Goal: Task Accomplishment & Management: Manage account settings

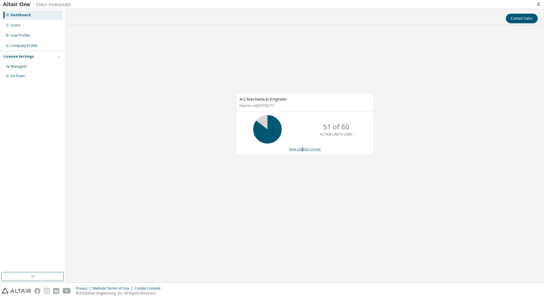
click at [302, 148] on link "View License Usage" at bounding box center [305, 149] width 32 height 5
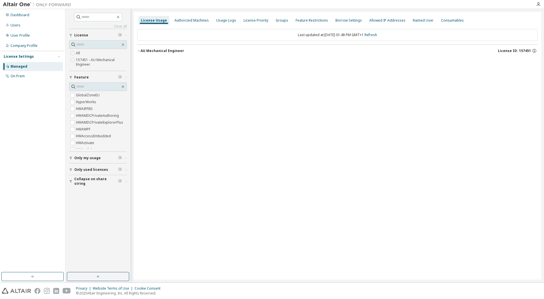
click at [159, 52] on div "AU Mechanical Engineer" at bounding box center [163, 51] width 44 height 5
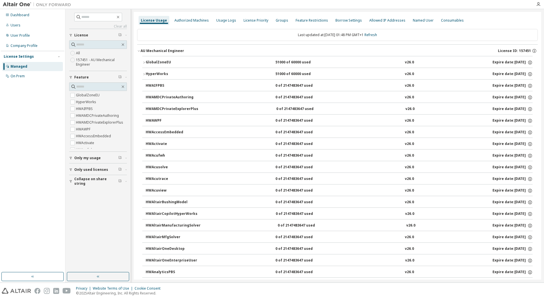
click at [160, 62] on div "GlobalZoneEU" at bounding box center [171, 62] width 51 height 5
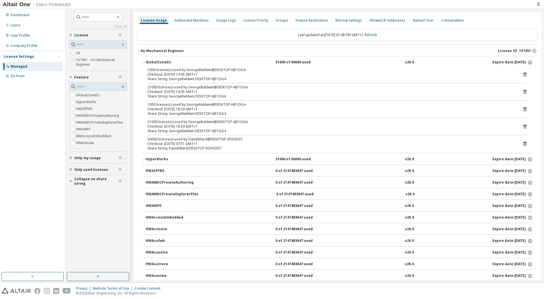
click at [163, 161] on div "HyperWorks" at bounding box center [171, 159] width 51 height 5
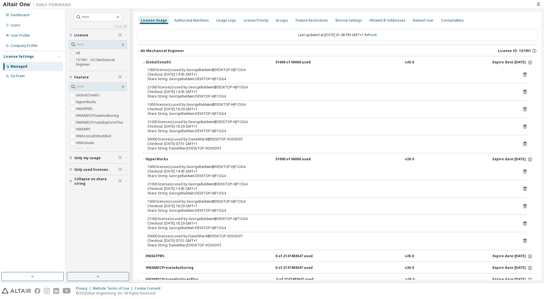
click at [163, 159] on div "HyperWorks" at bounding box center [171, 159] width 51 height 5
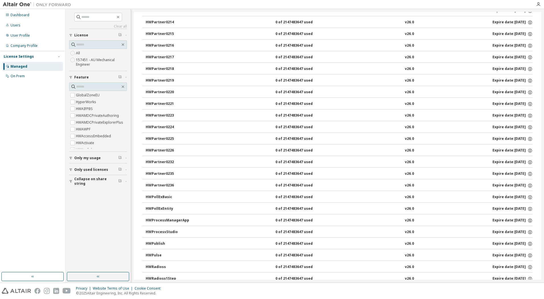
scroll to position [3414, 0]
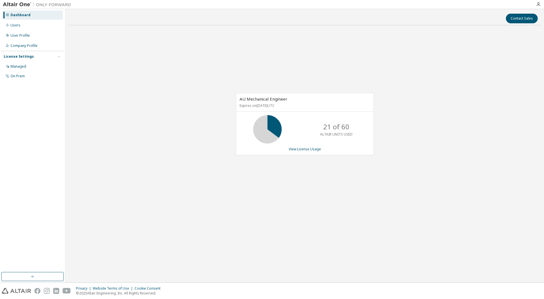
click at [158, 90] on div "AU Mechanical Engineer Expires on July 28, 2026 UTC 21 of 60 ALTAIR UNITS USED …" at bounding box center [304, 127] width 473 height 195
